Goal: Check status: Check status

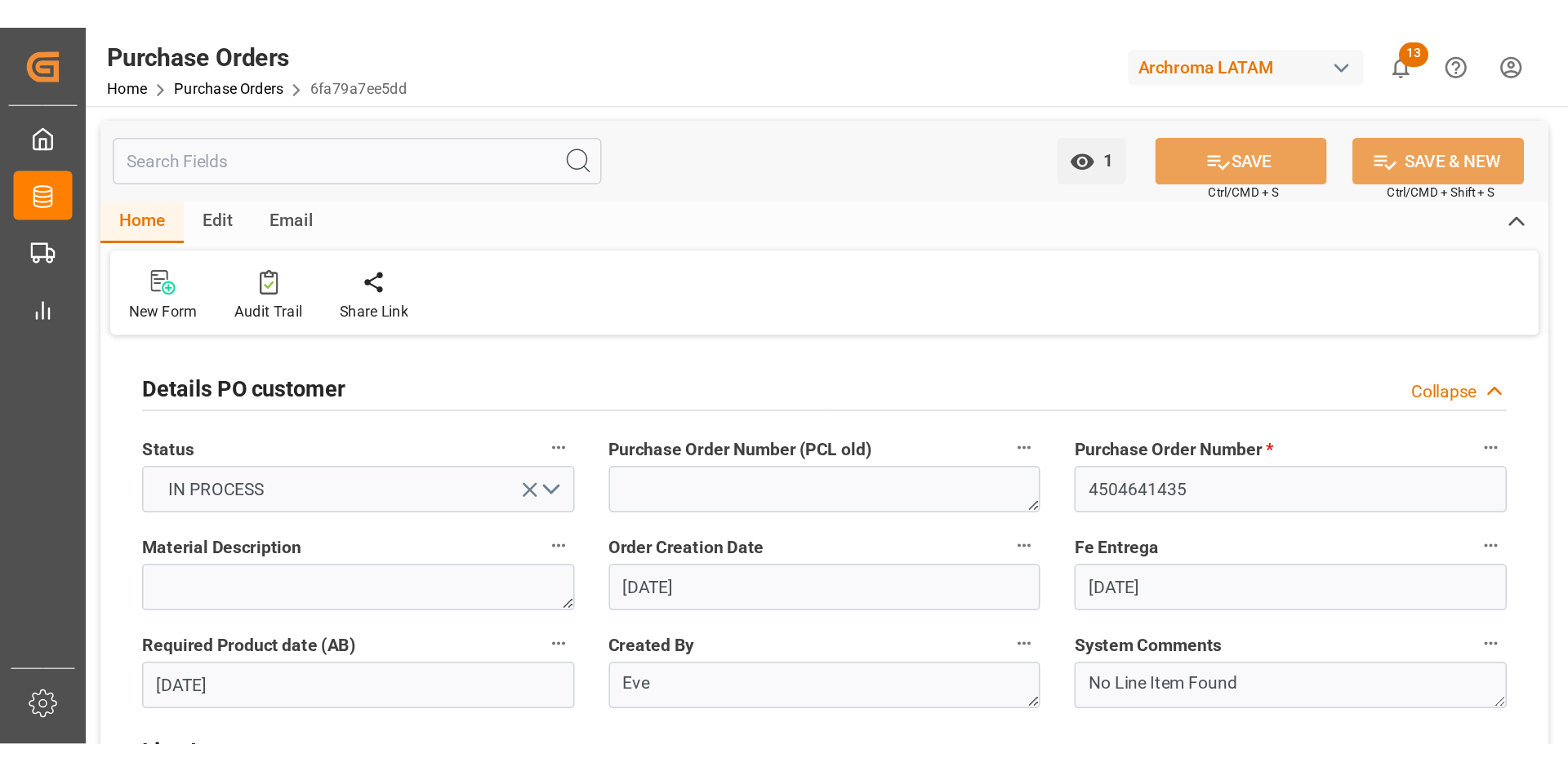
scroll to position [408, 0]
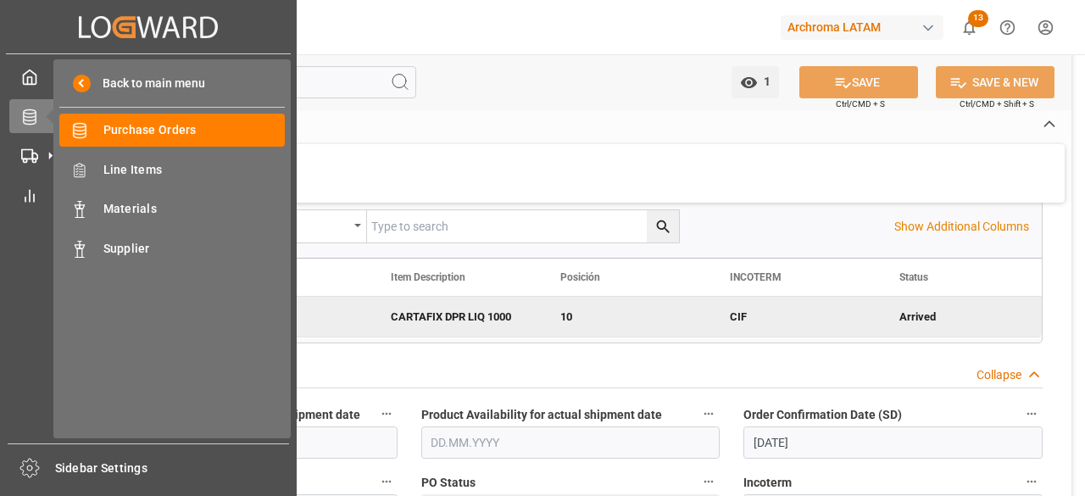
click at [138, 148] on div "Back to main menu Purchase Orders Purchase Orders Line Items Line Items Materia…" at bounding box center [171, 248] width 237 height 379
click at [176, 123] on span "Purchase Orders" at bounding box center [194, 130] width 182 height 18
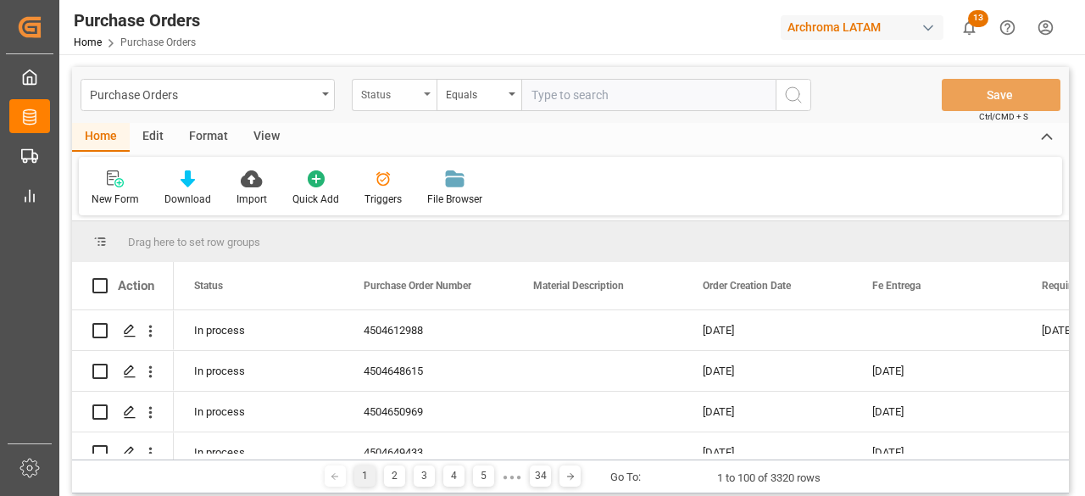
click at [393, 98] on div "Status" at bounding box center [390, 93] width 58 height 20
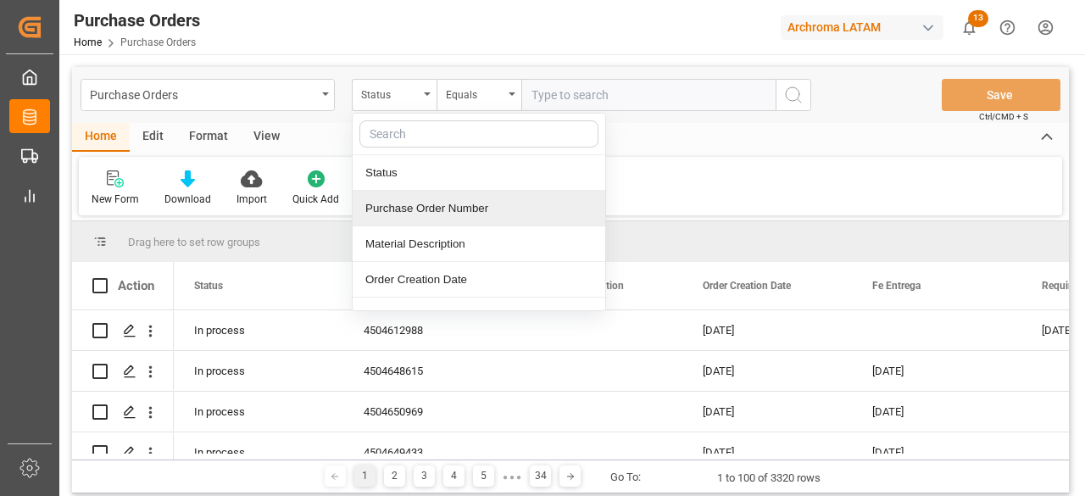
click at [441, 203] on div "Purchase Order Number" at bounding box center [479, 209] width 253 height 36
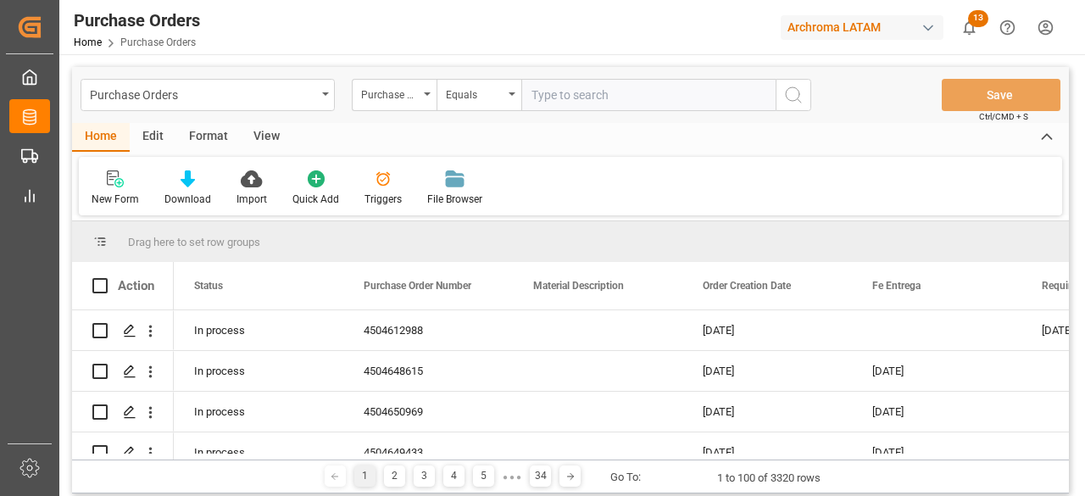
click at [577, 93] on input "text" at bounding box center [648, 95] width 254 height 32
paste input "4504635638"
type input "4504635638"
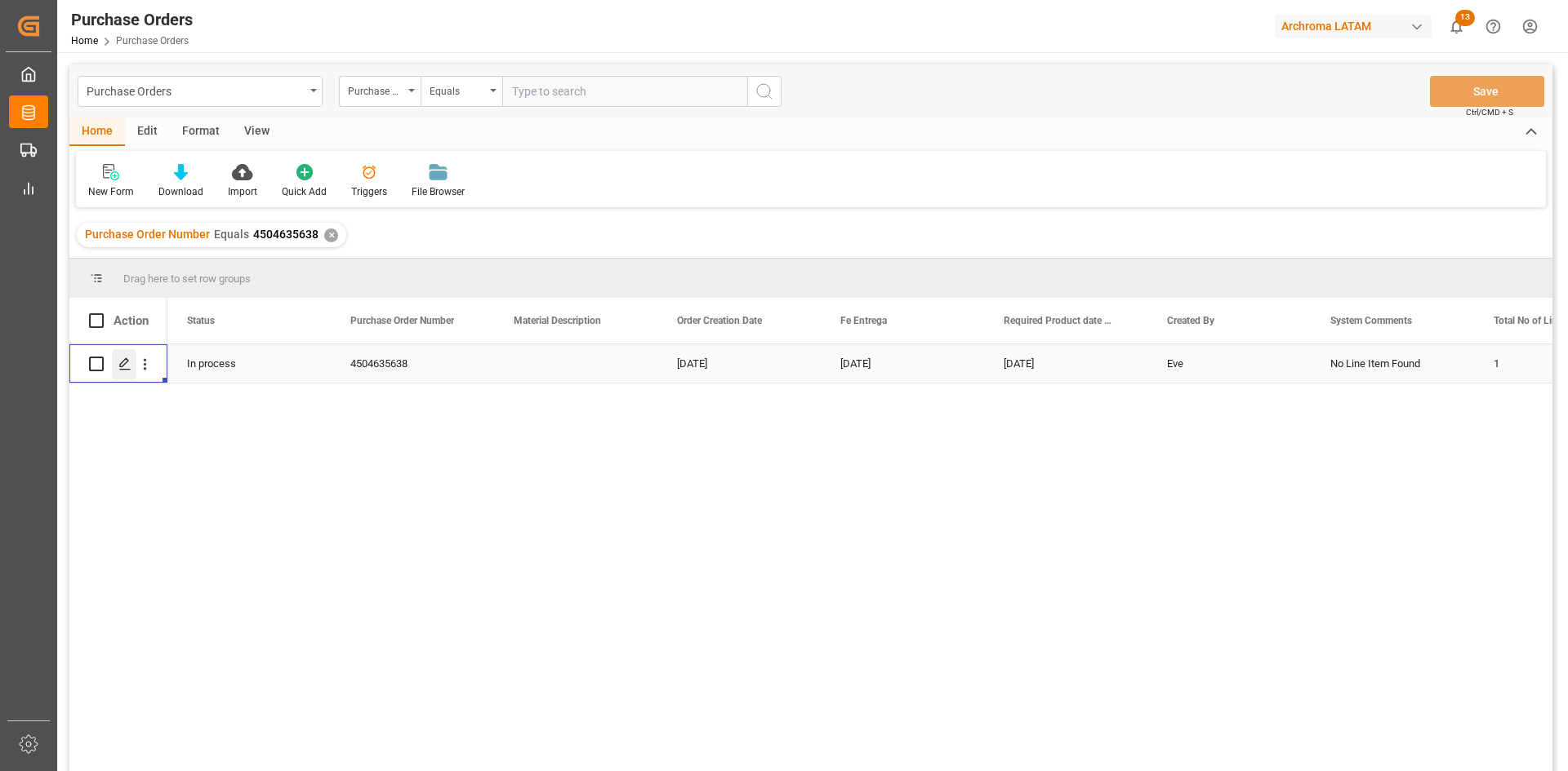
click at [126, 356] on div "Press SPACE to select this row." at bounding box center [123, 364] width 24 height 30
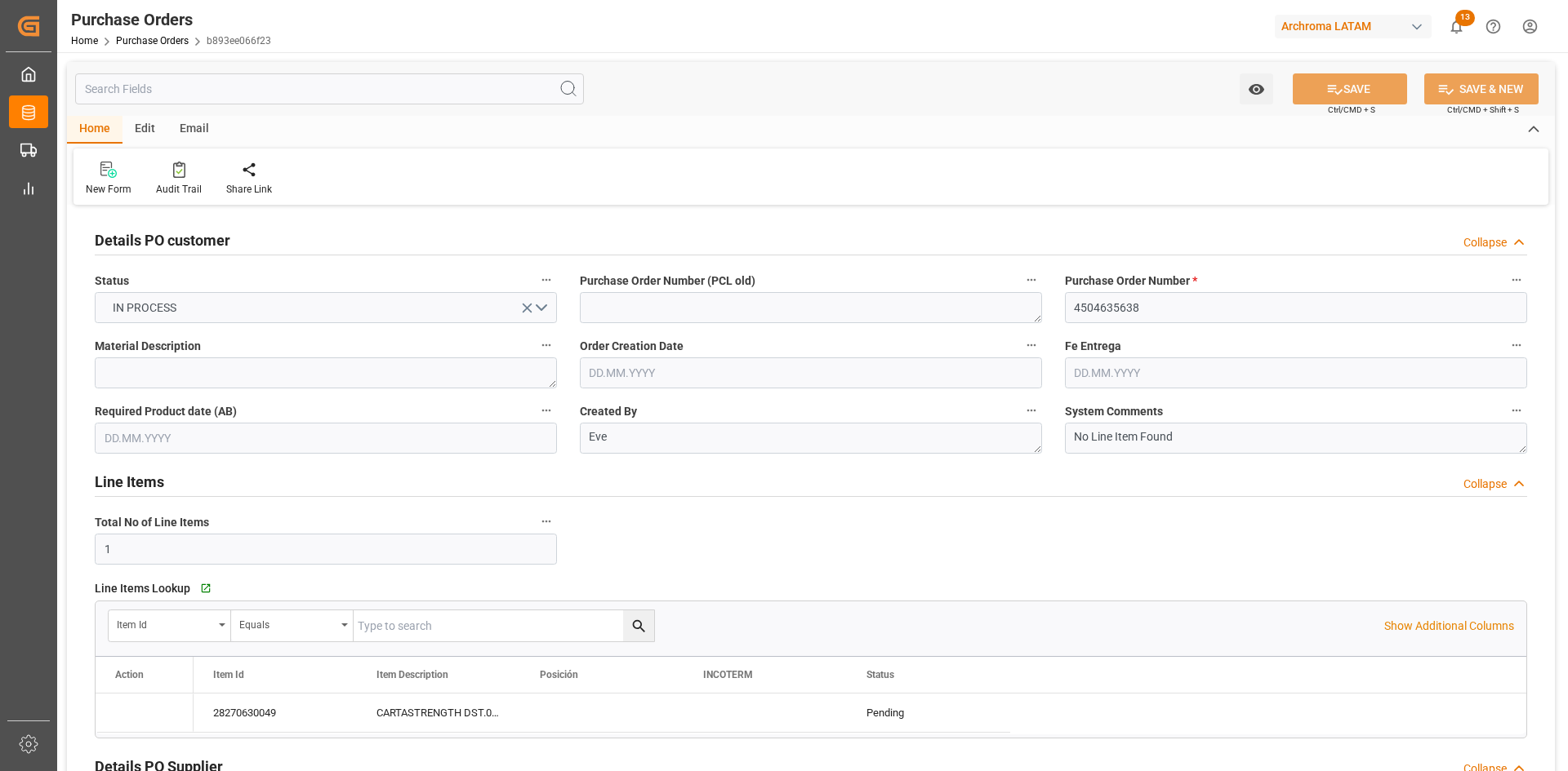
type input "1"
type input "[DATE]"
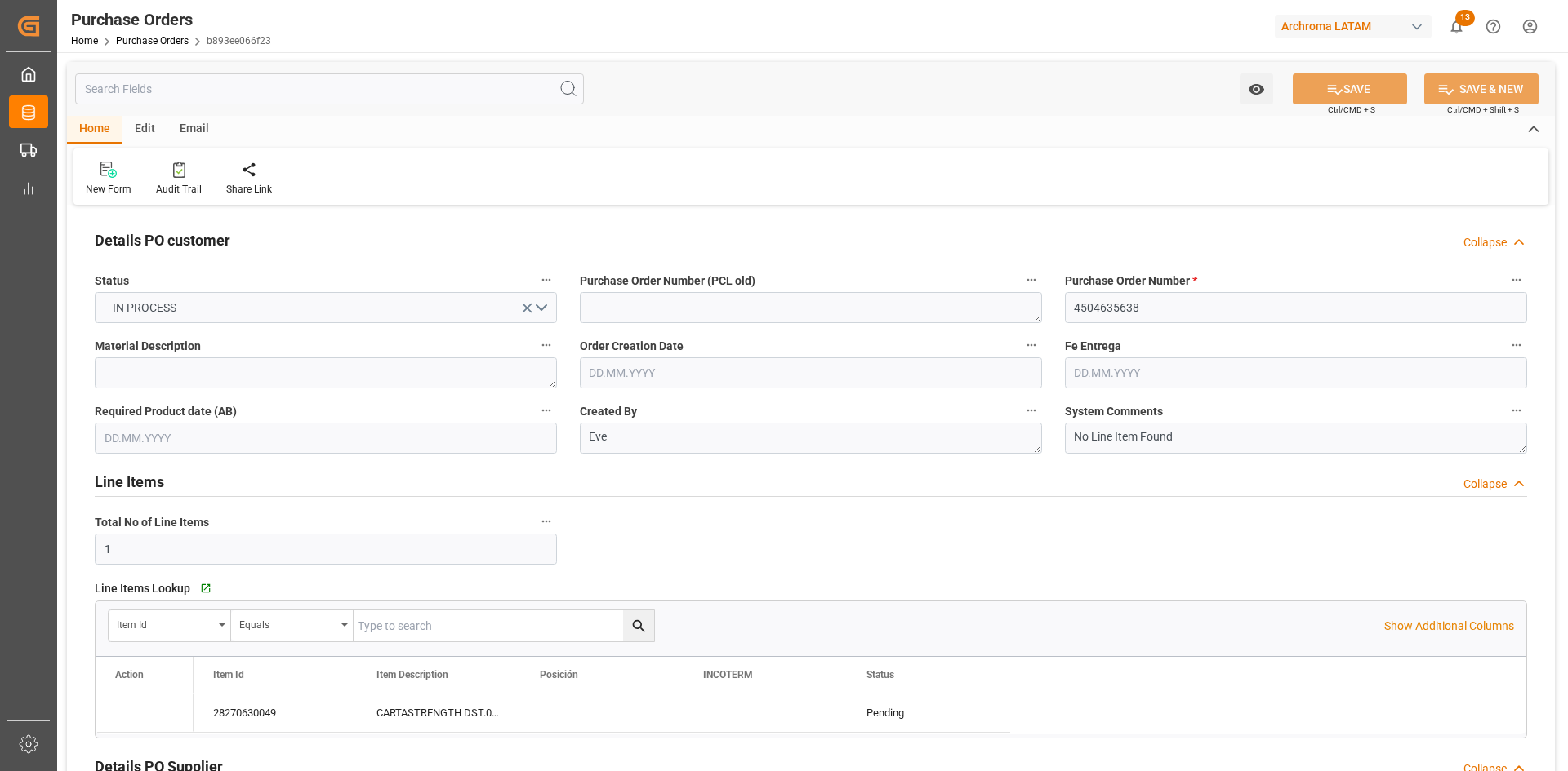
type input "[DATE]"
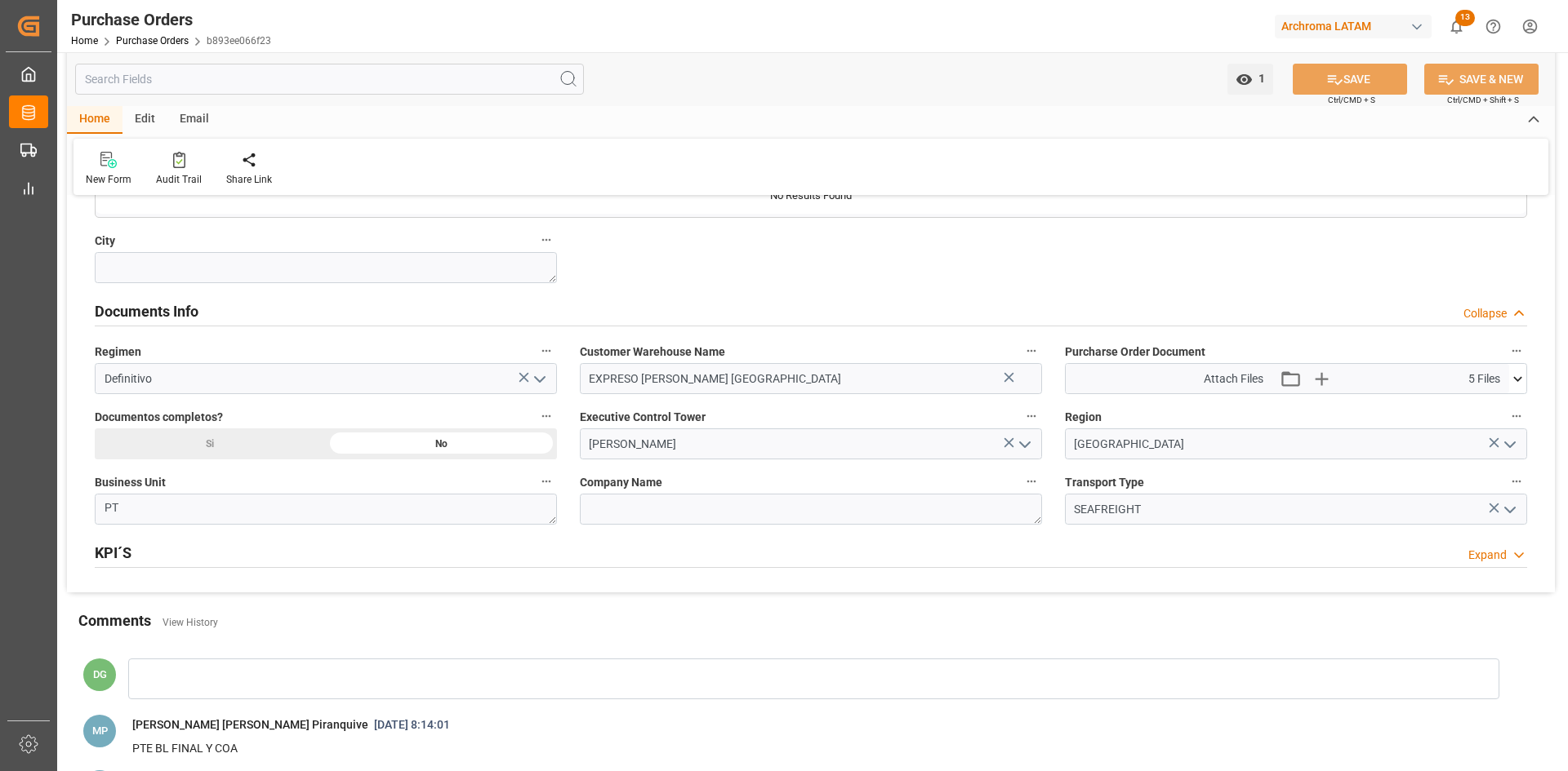
scroll to position [1045, 0]
click at [1044, 374] on icon at bounding box center [1518, 381] width 17 height 17
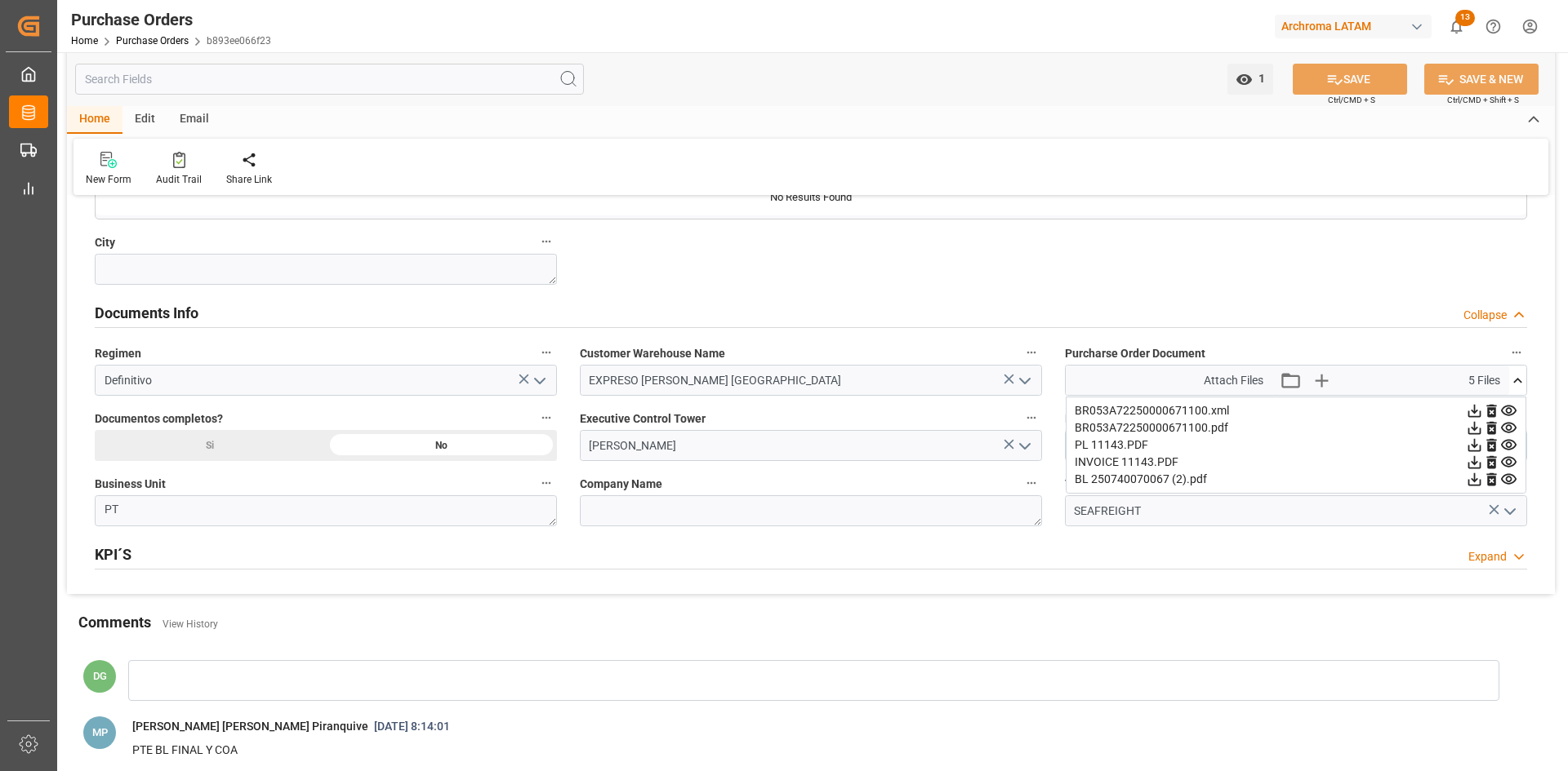
click at [1044, 445] on icon at bounding box center [1476, 446] width 13 height 13
click at [1044, 463] on icon at bounding box center [1476, 463] width 13 height 13
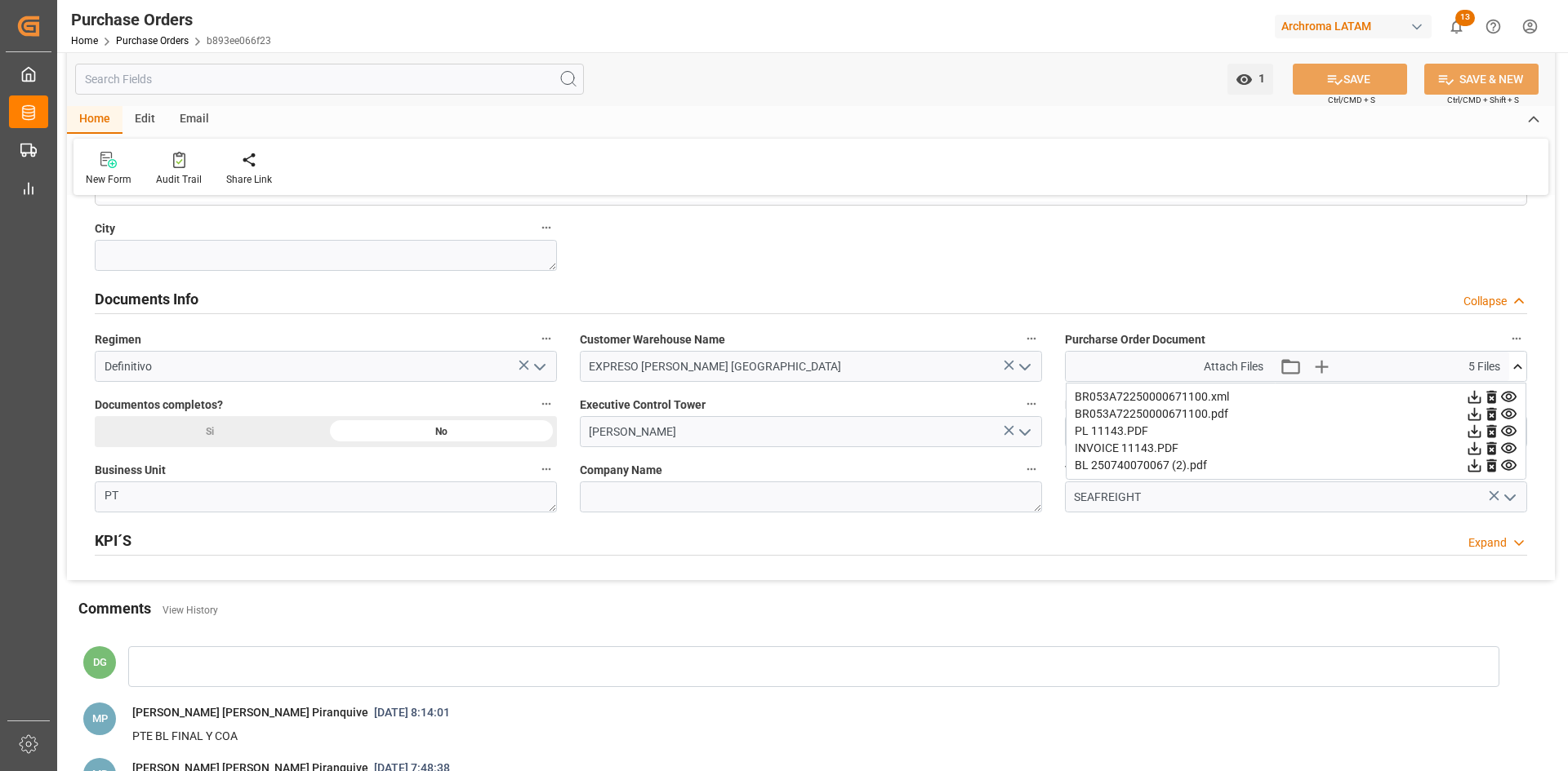
scroll to position [1061, 0]
click at [1044, 367] on icon at bounding box center [1518, 366] width 17 height 17
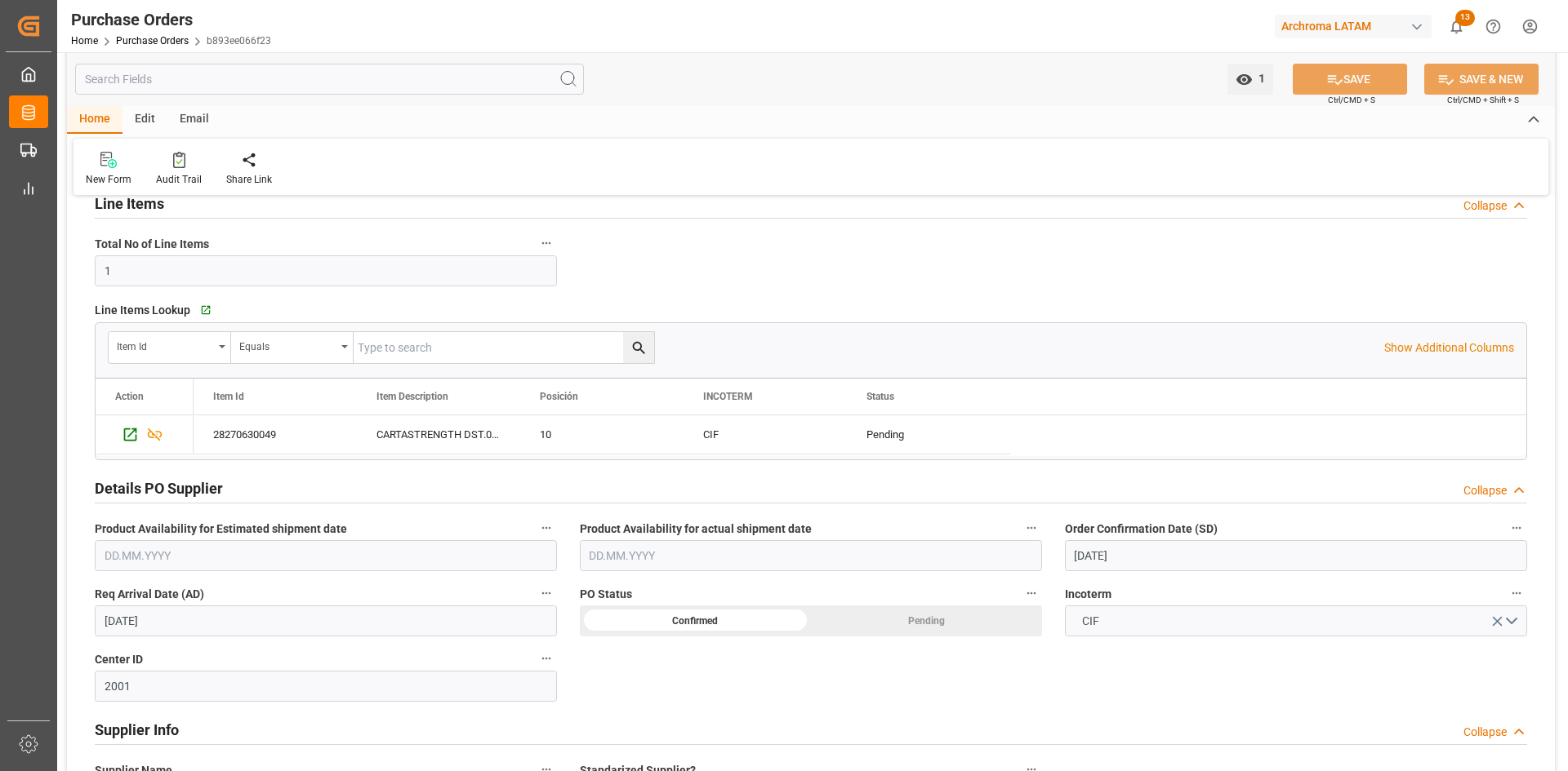
scroll to position [0, 0]
